Goal: Information Seeking & Learning: Learn about a topic

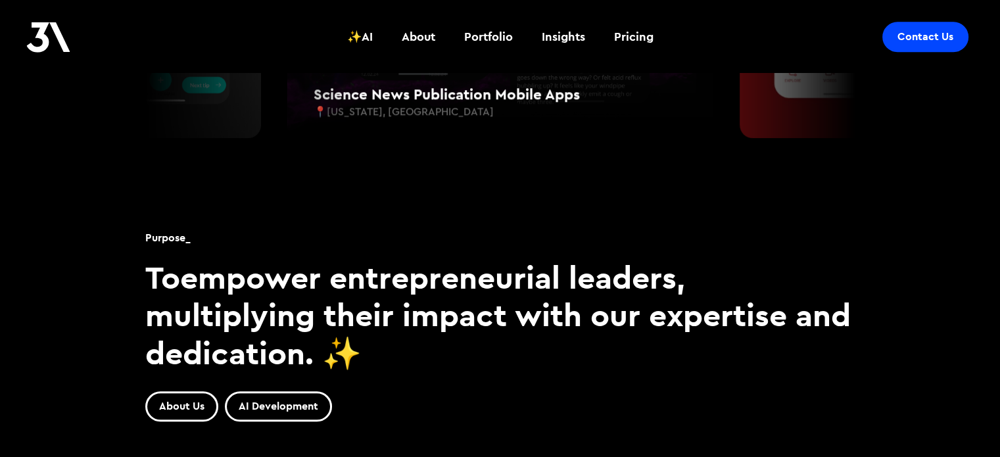
scroll to position [1119, 0]
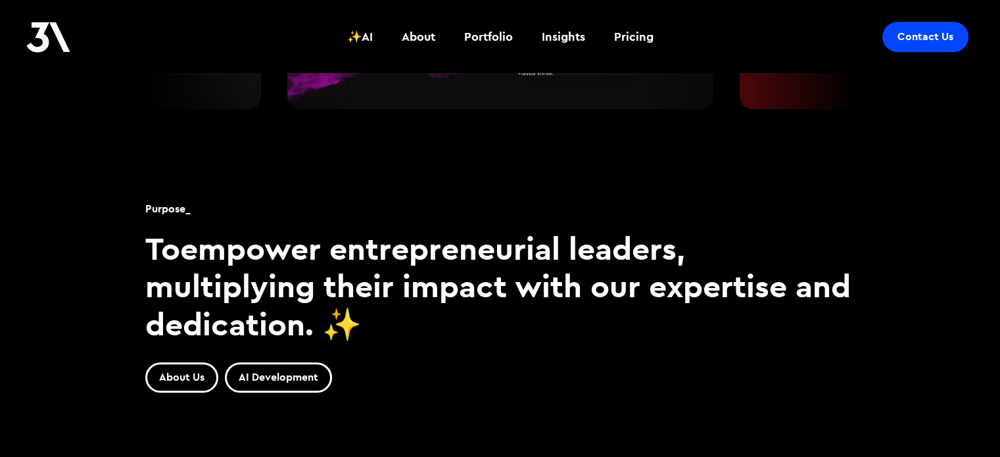
click at [422, 306] on h3 "To empower entrepreneurial leaders , multiplying their impact with our expertis…" at bounding box center [500, 286] width 710 height 114
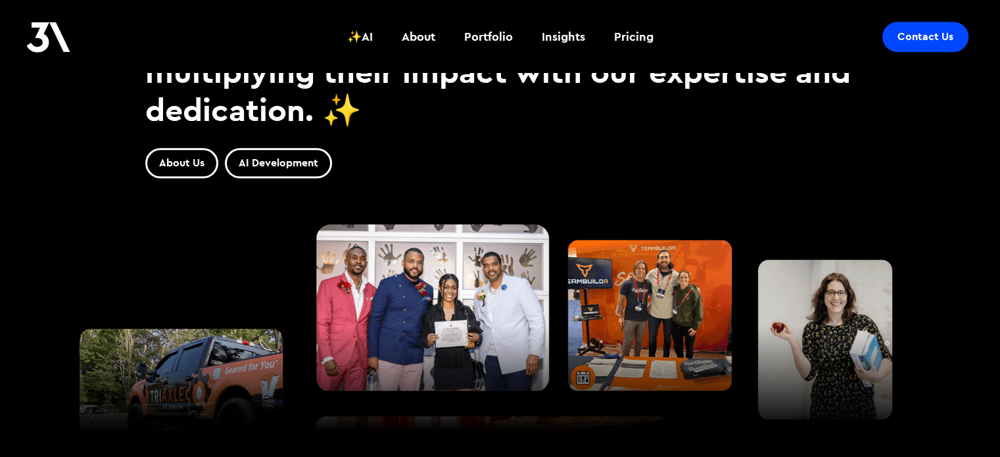
scroll to position [1335, 0]
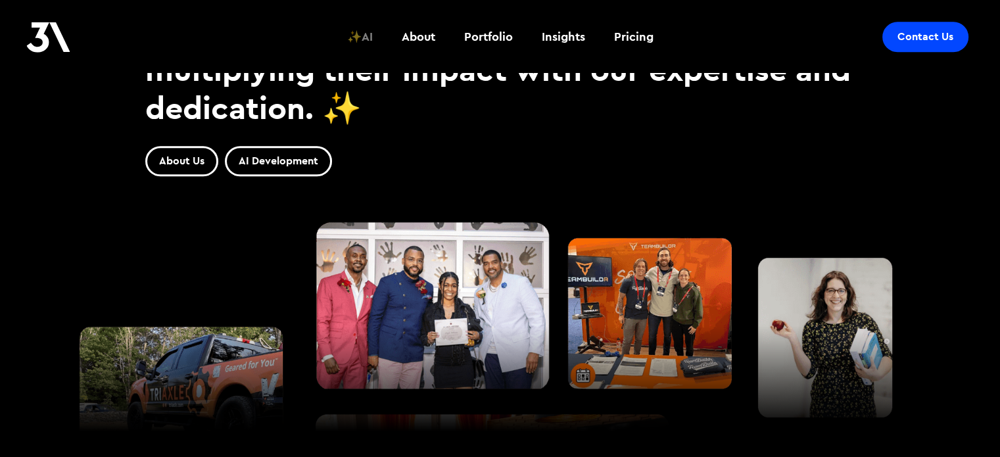
click at [362, 44] on div "✨AI" at bounding box center [360, 36] width 26 height 17
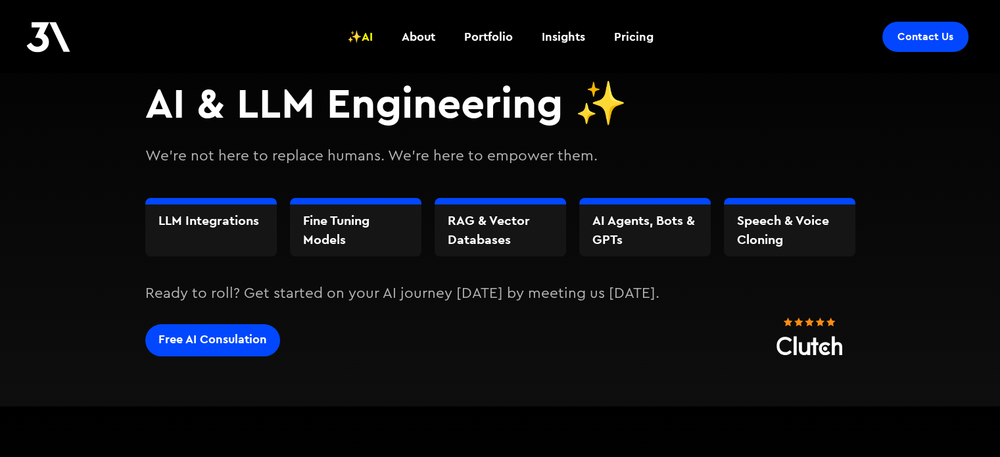
scroll to position [137, 0]
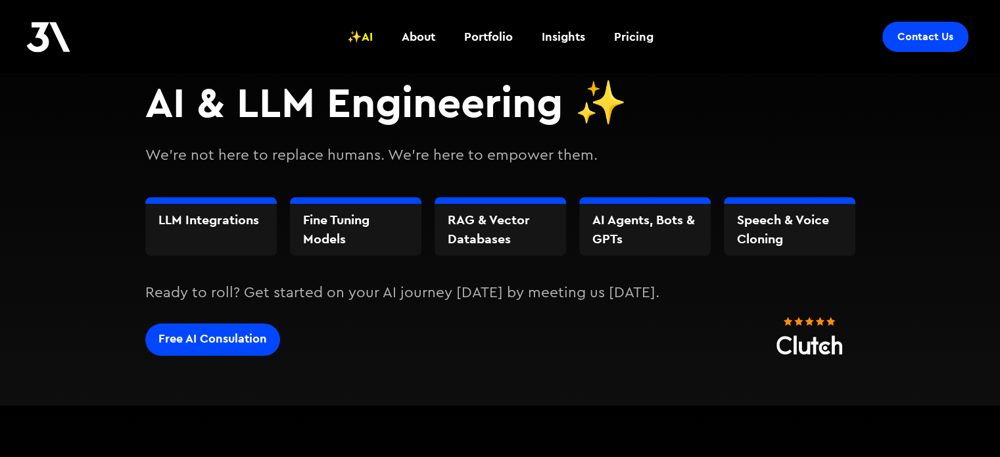
click at [280, 158] on p "We're not here to replace humans. We're here to empower them." at bounding box center [500, 156] width 710 height 22
click at [278, 158] on p "We're not here to replace humans. We're here to empower them." at bounding box center [500, 156] width 710 height 22
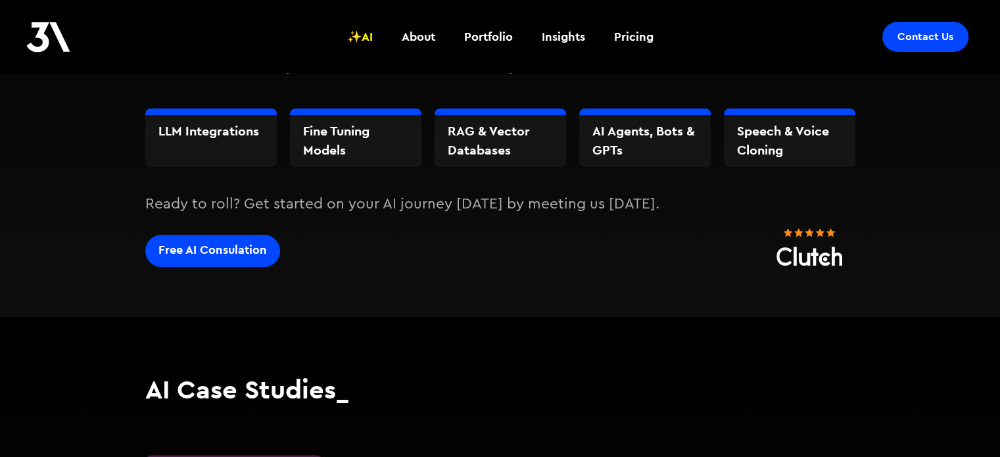
scroll to position [228, 0]
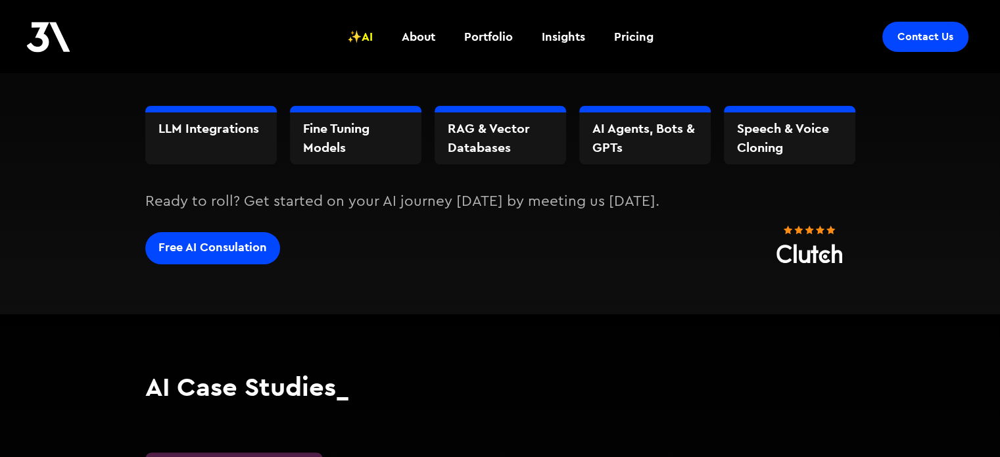
click at [264, 138] on h3 "RAG & Vector Databases" at bounding box center [210, 128] width 105 height 19
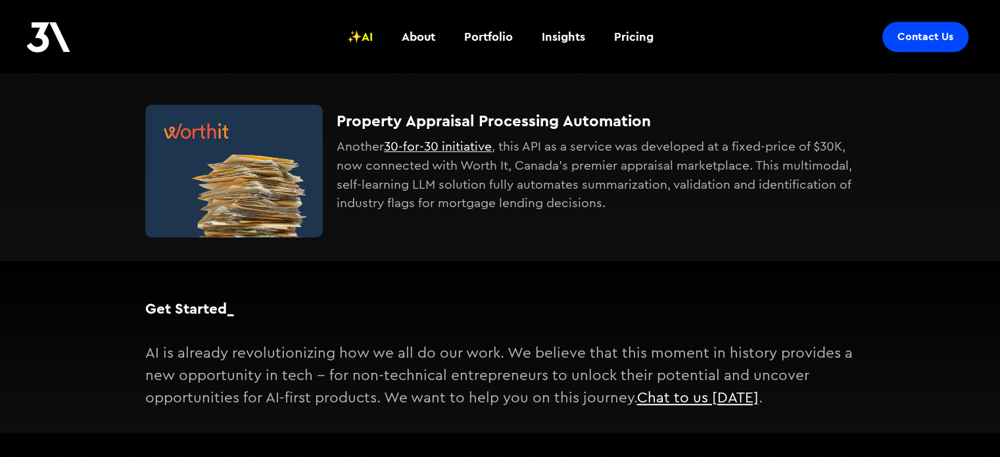
scroll to position [1085, 0]
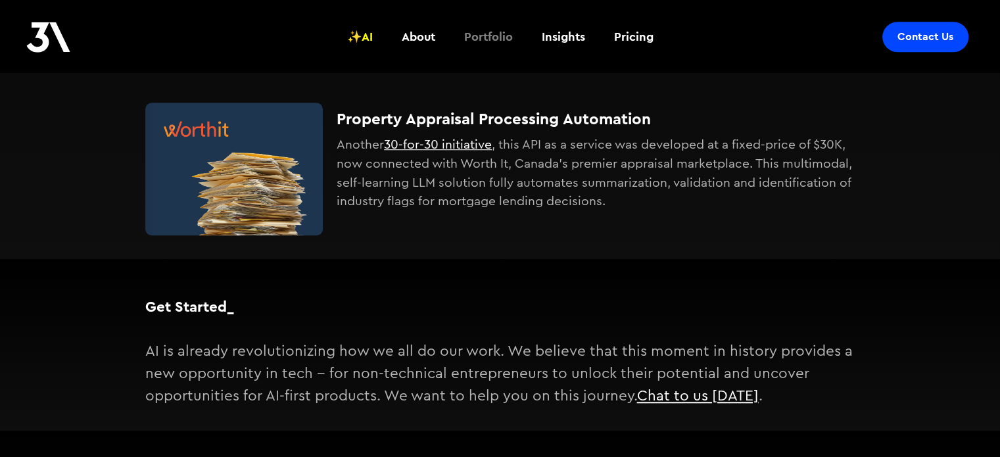
click at [501, 37] on div "Portfolio" at bounding box center [488, 36] width 49 height 17
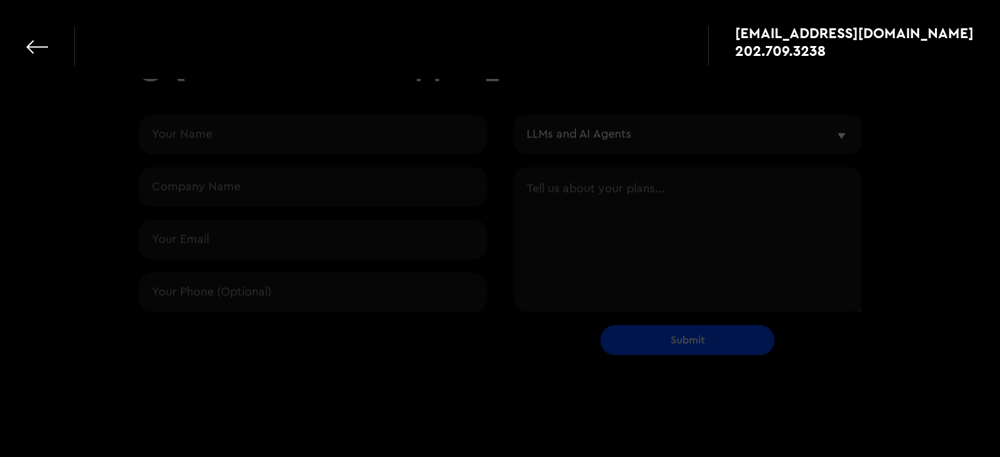
select select "ai"
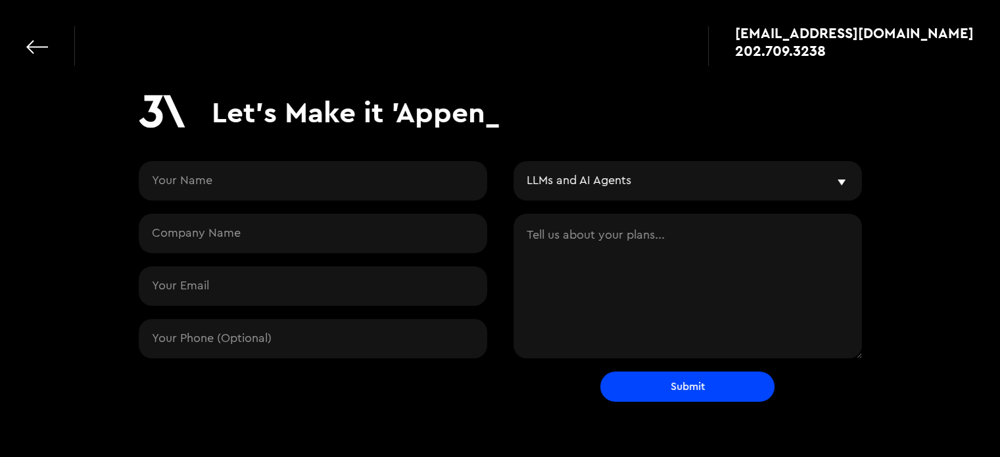
scroll to position [36, 0]
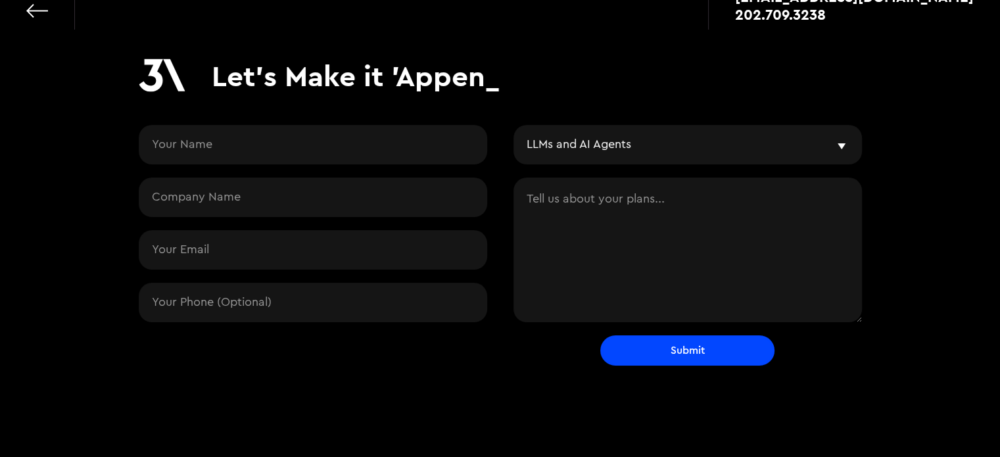
click at [501, 104] on div "Let's Make it 'Appen_" at bounding box center [500, 85] width 723 height 53
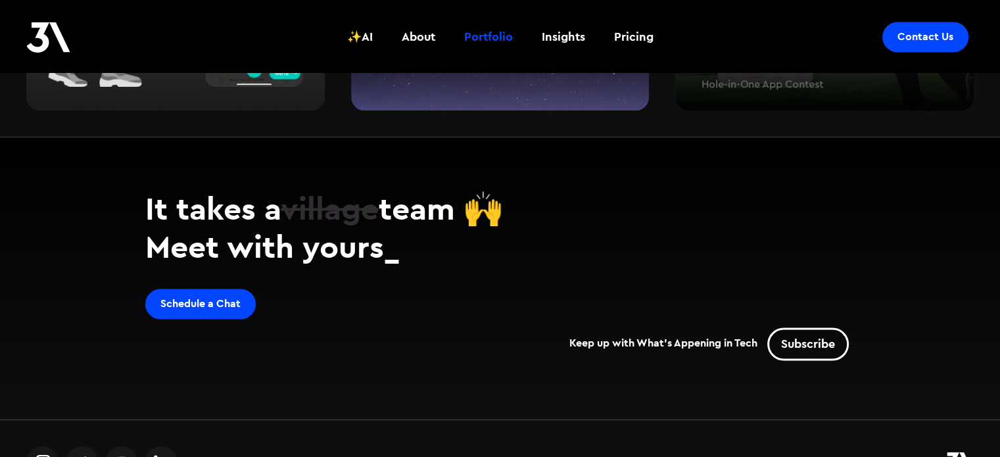
scroll to position [2045, 0]
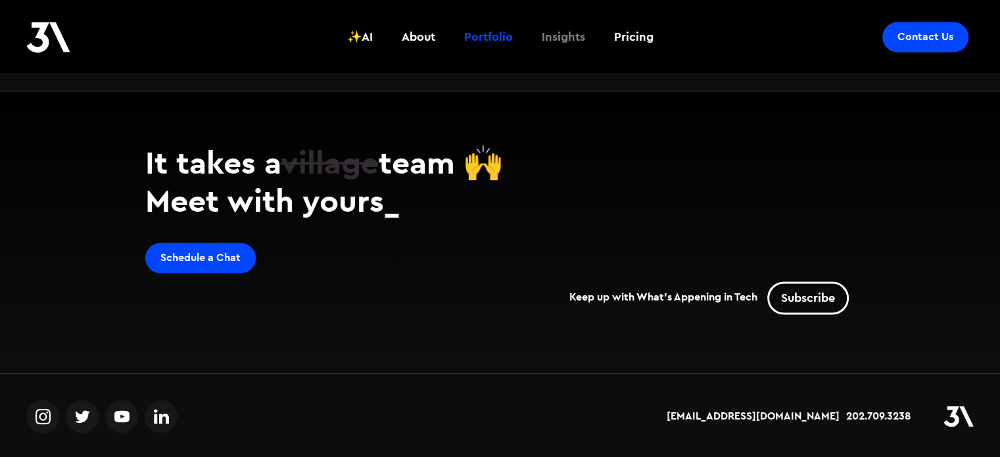
click at [563, 38] on div "Insights" at bounding box center [563, 36] width 43 height 17
